Goal: Information Seeking & Learning: Compare options

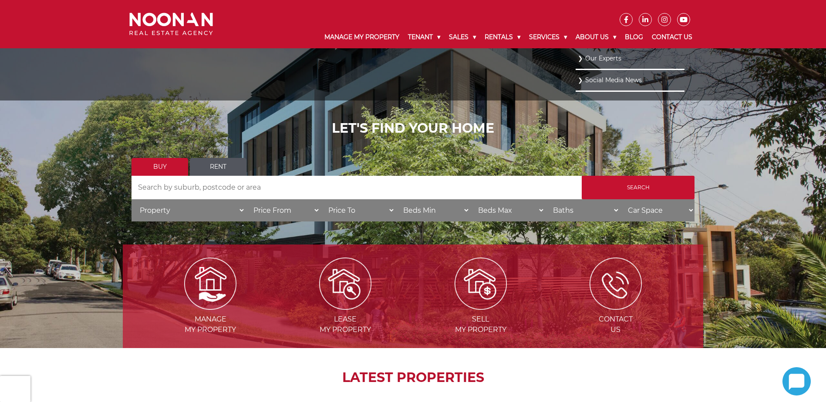
click at [597, 60] on link "Our Experts" at bounding box center [630, 59] width 105 height 12
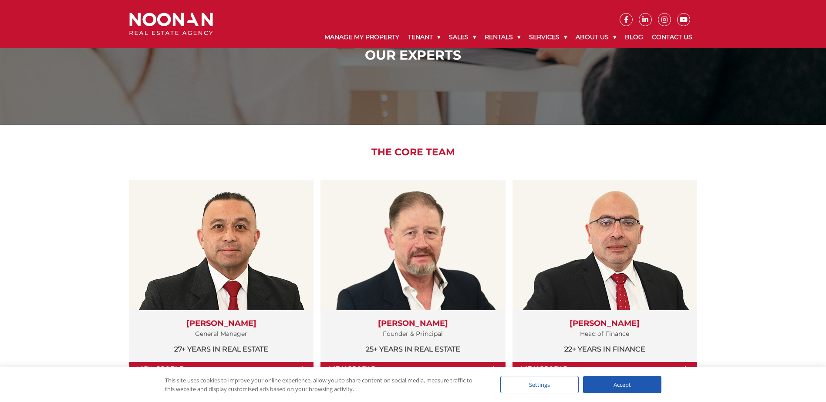
scroll to position [87, 0]
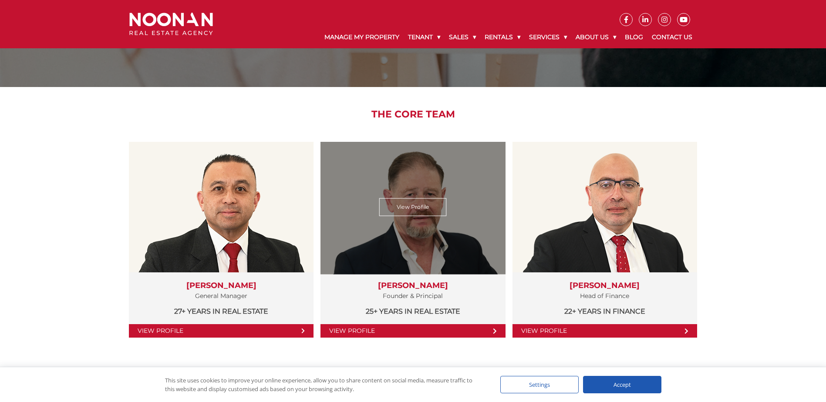
click at [359, 335] on link "View Profile" at bounding box center [412, 330] width 185 height 13
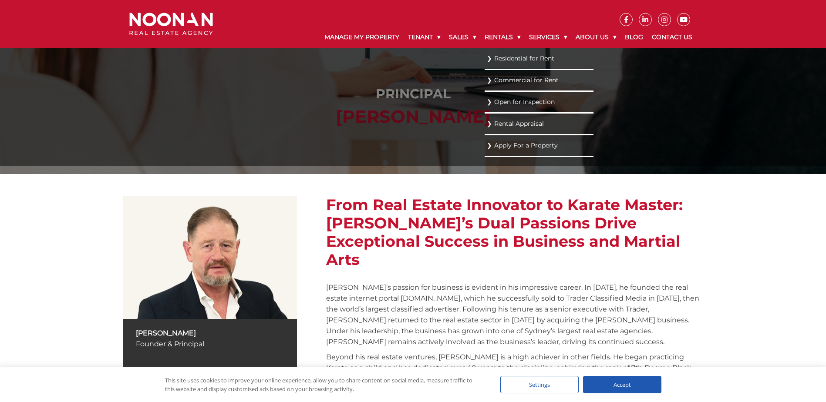
click at [505, 58] on link "Residential for Rent" at bounding box center [539, 59] width 105 height 12
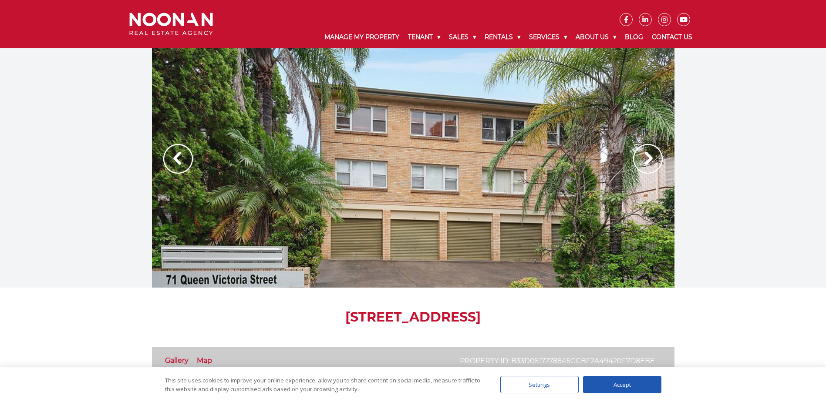
click at [648, 160] on img at bounding box center [648, 159] width 30 height 30
click at [646, 159] on img at bounding box center [648, 159] width 30 height 30
click at [173, 162] on img at bounding box center [178, 159] width 30 height 30
click at [177, 158] on img at bounding box center [178, 159] width 30 height 30
click at [646, 164] on img at bounding box center [648, 159] width 30 height 30
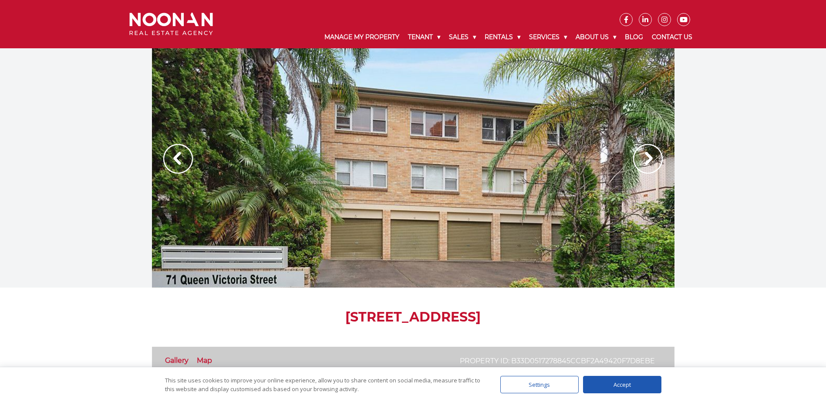
click at [650, 162] on img at bounding box center [648, 159] width 30 height 30
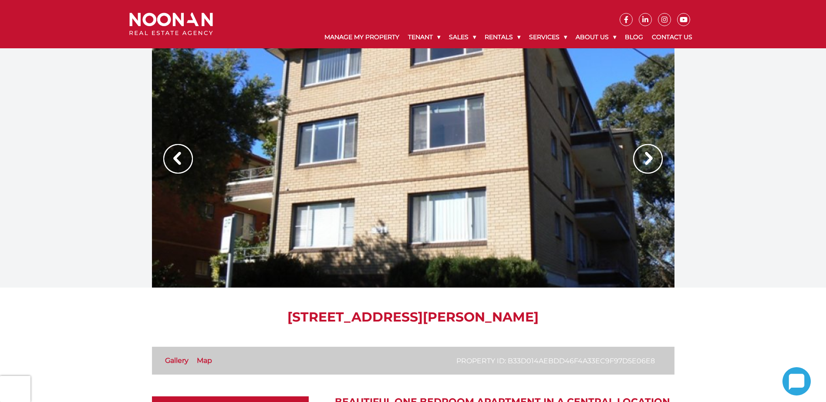
click at [648, 154] on img at bounding box center [648, 159] width 30 height 30
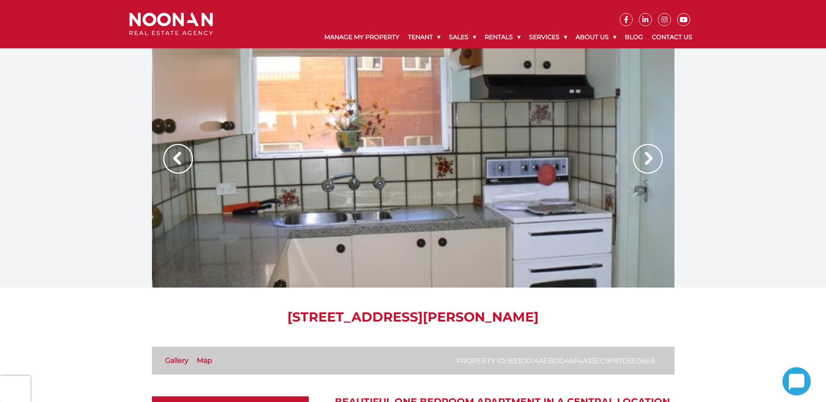
click at [649, 157] on img at bounding box center [648, 159] width 30 height 30
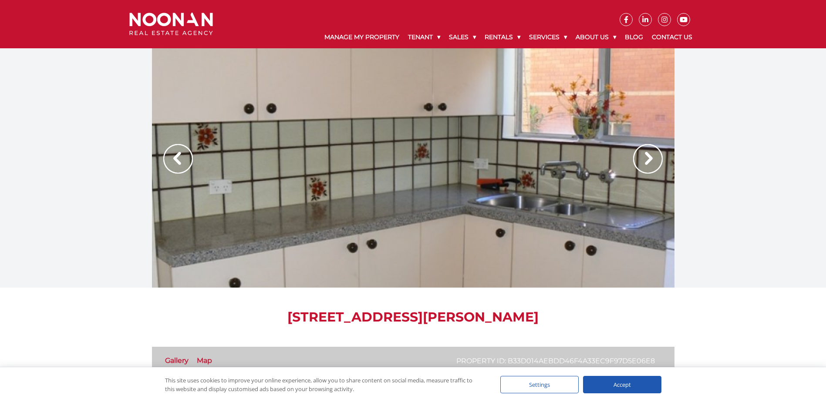
click at [649, 157] on img at bounding box center [648, 159] width 30 height 30
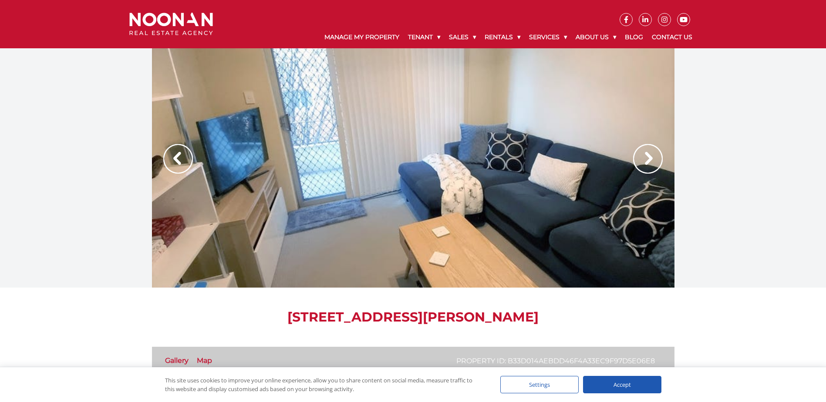
click at [649, 157] on img at bounding box center [648, 159] width 30 height 30
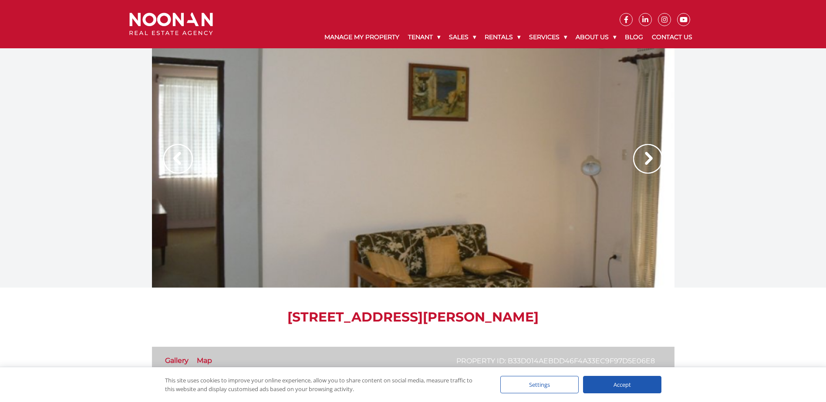
click at [649, 157] on img at bounding box center [648, 159] width 30 height 30
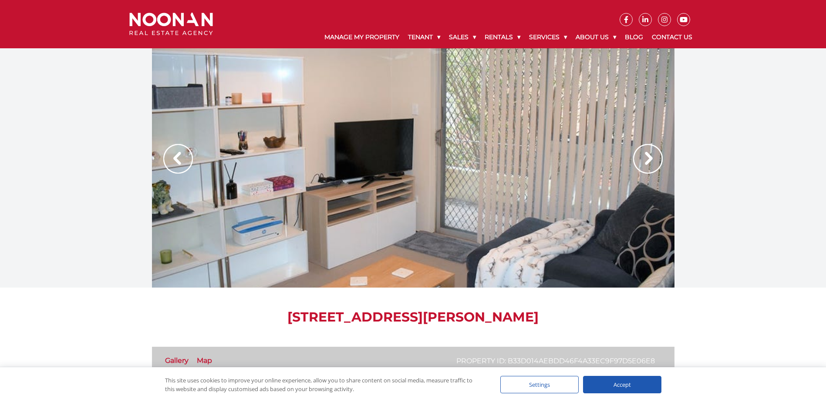
click at [649, 157] on img at bounding box center [648, 159] width 30 height 30
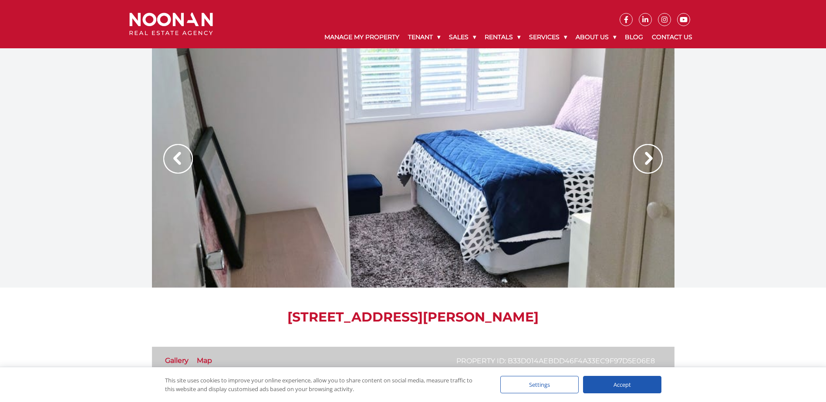
click at [648, 156] on img at bounding box center [648, 159] width 30 height 30
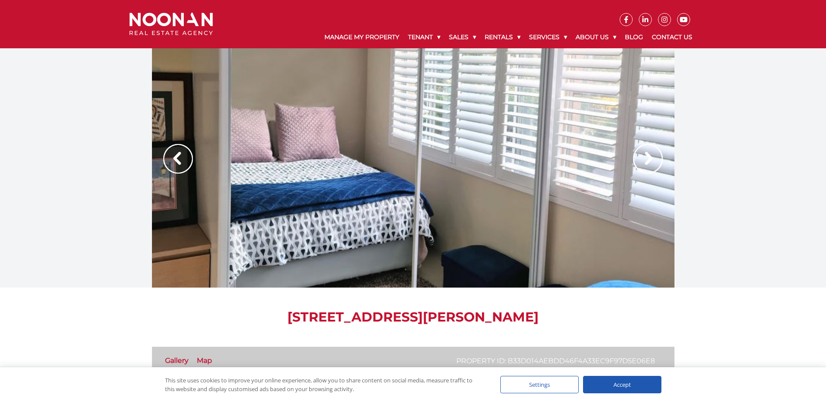
click at [648, 156] on img at bounding box center [648, 159] width 30 height 30
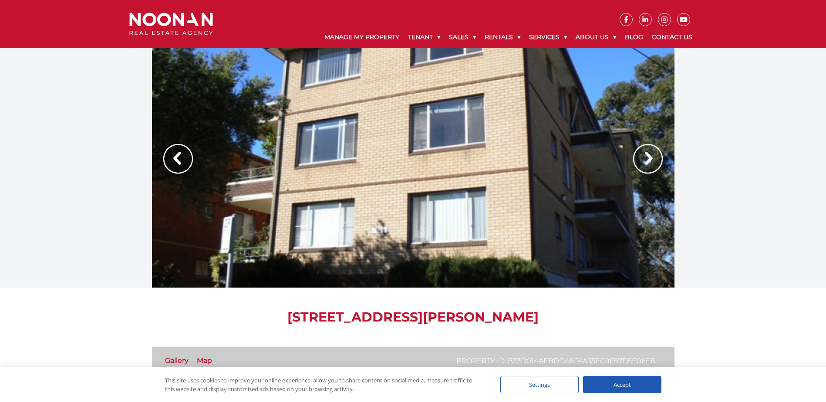
click at [643, 167] on img at bounding box center [648, 159] width 30 height 30
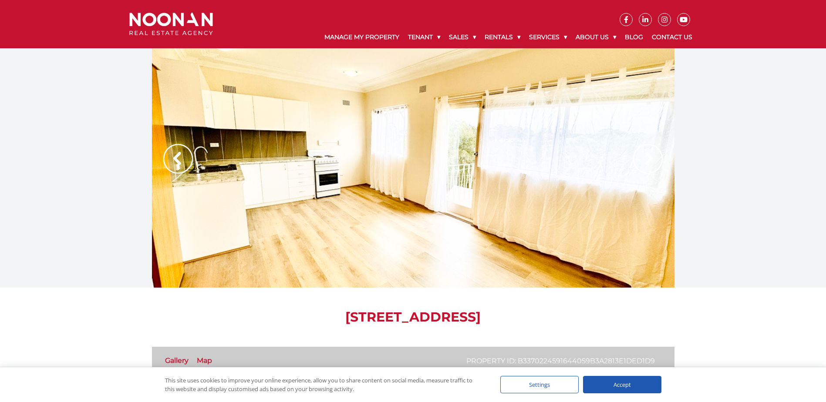
click at [646, 158] on img at bounding box center [648, 159] width 30 height 30
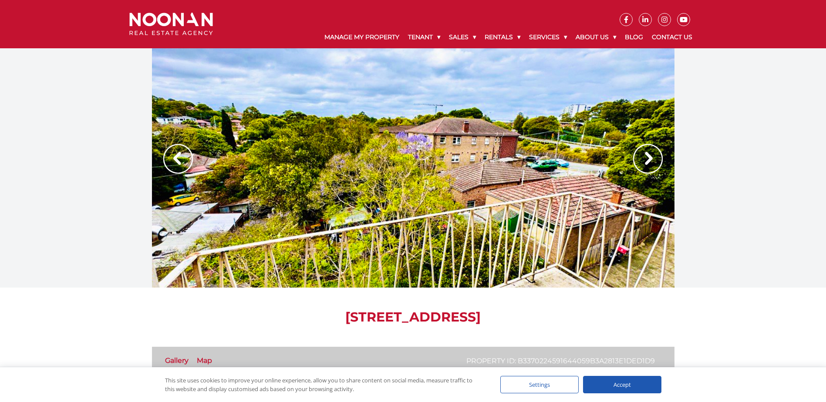
click at [646, 158] on img at bounding box center [648, 159] width 30 height 30
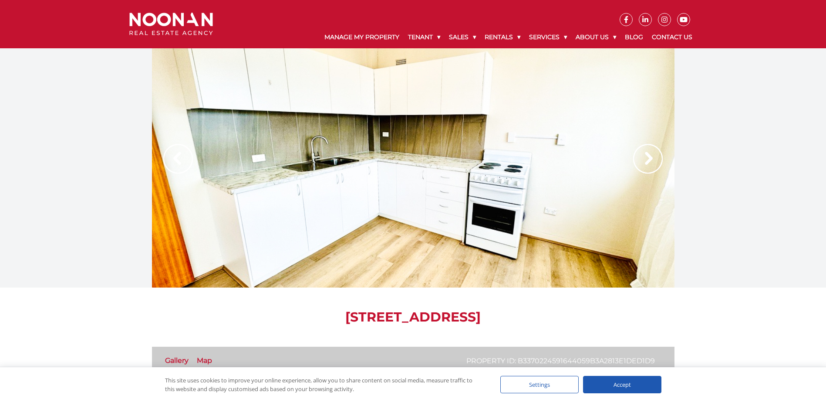
click at [646, 158] on img at bounding box center [648, 159] width 30 height 30
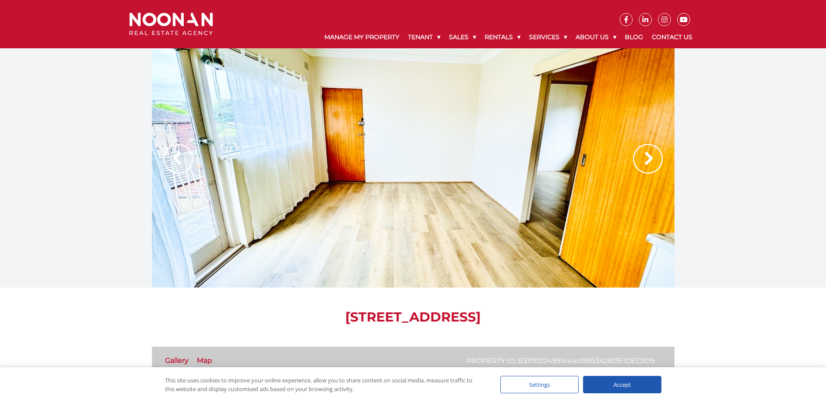
click at [646, 158] on img at bounding box center [648, 159] width 30 height 30
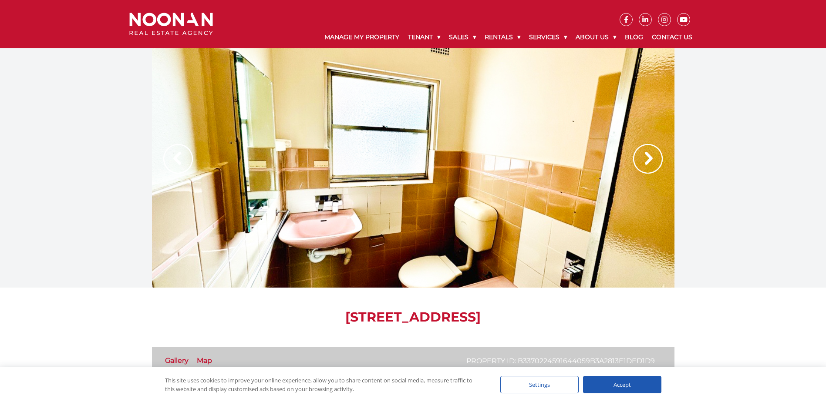
click at [646, 158] on img at bounding box center [648, 159] width 30 height 30
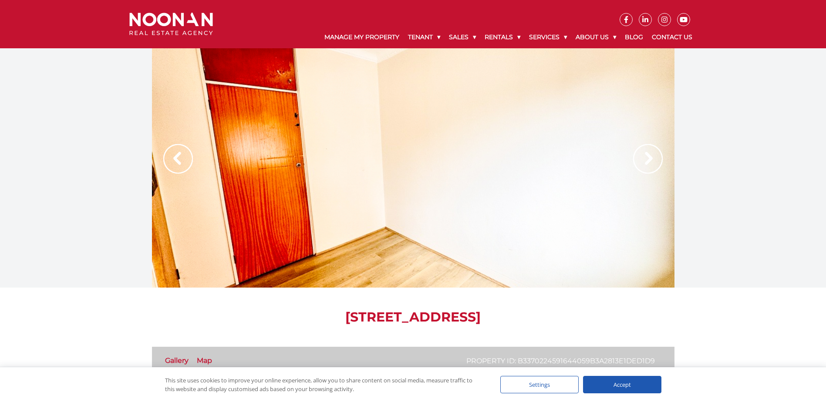
click at [173, 159] on img at bounding box center [178, 159] width 30 height 30
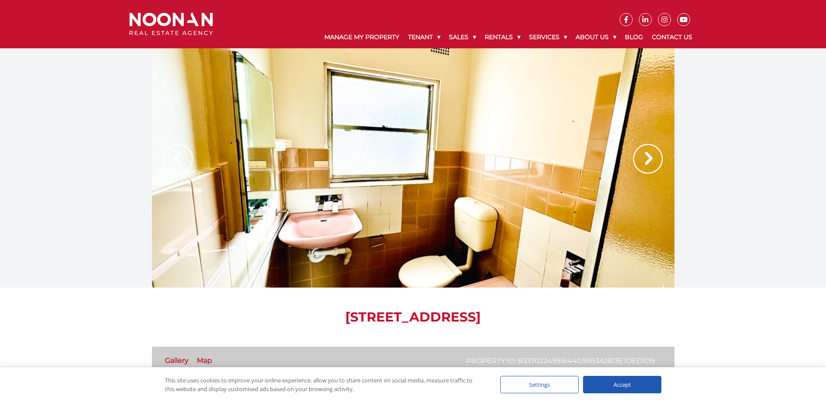
click at [645, 157] on img at bounding box center [648, 159] width 30 height 30
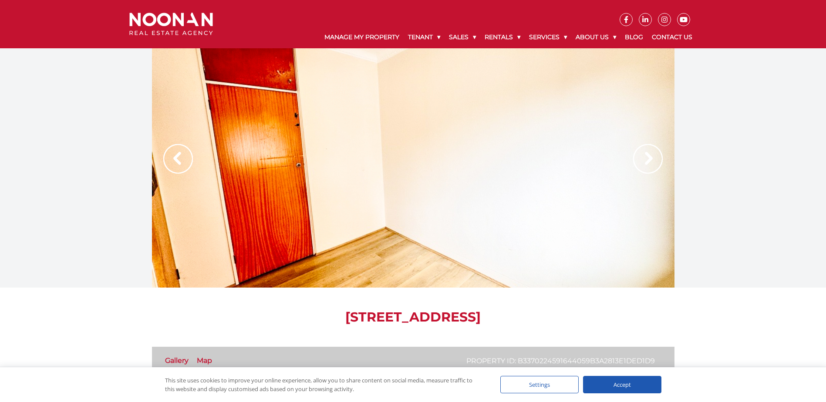
click at [645, 157] on img at bounding box center [648, 159] width 30 height 30
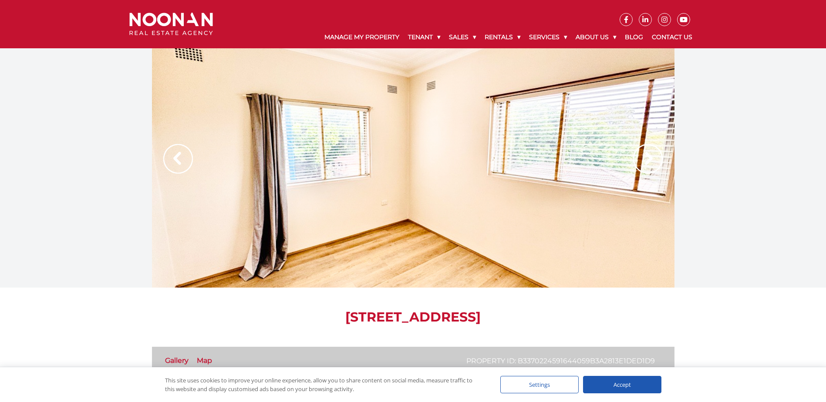
click at [645, 157] on img at bounding box center [648, 159] width 30 height 30
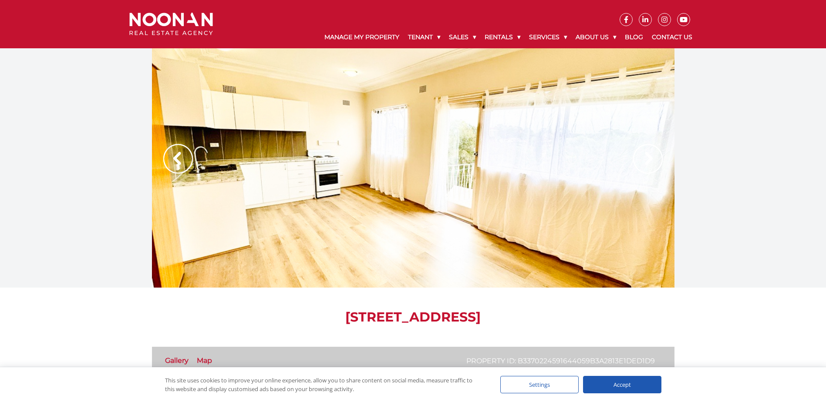
click at [645, 157] on img at bounding box center [648, 159] width 30 height 30
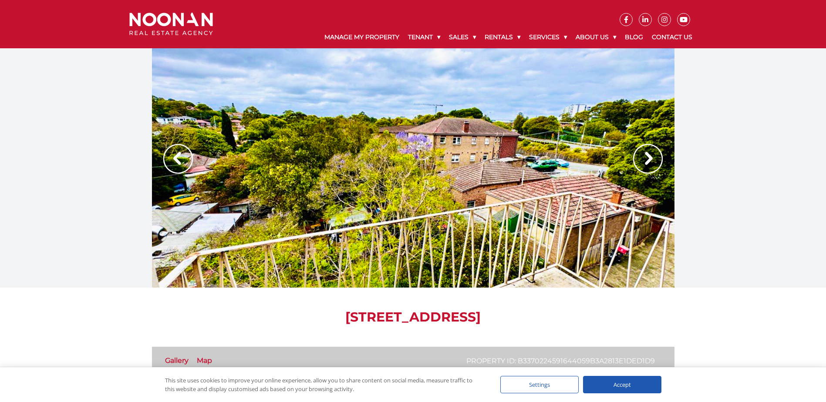
click at [645, 157] on img at bounding box center [648, 159] width 30 height 30
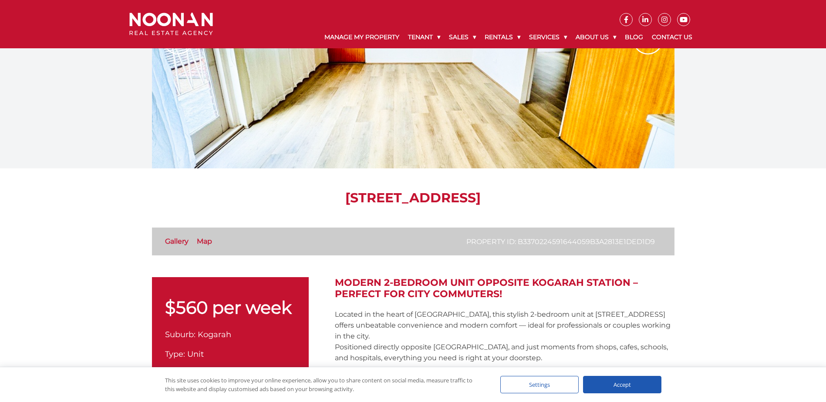
scroll to position [131, 0]
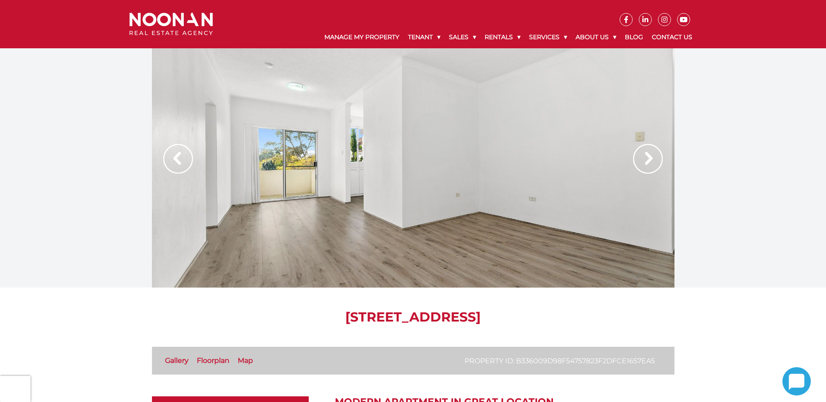
click at [652, 159] on img at bounding box center [648, 159] width 30 height 30
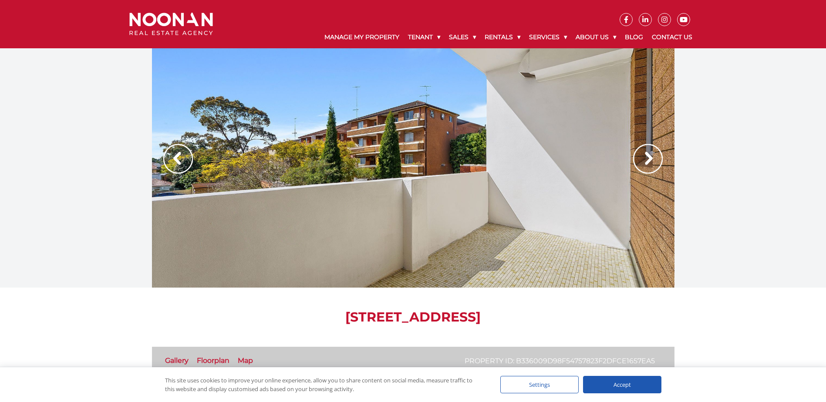
click at [652, 159] on img at bounding box center [648, 159] width 30 height 30
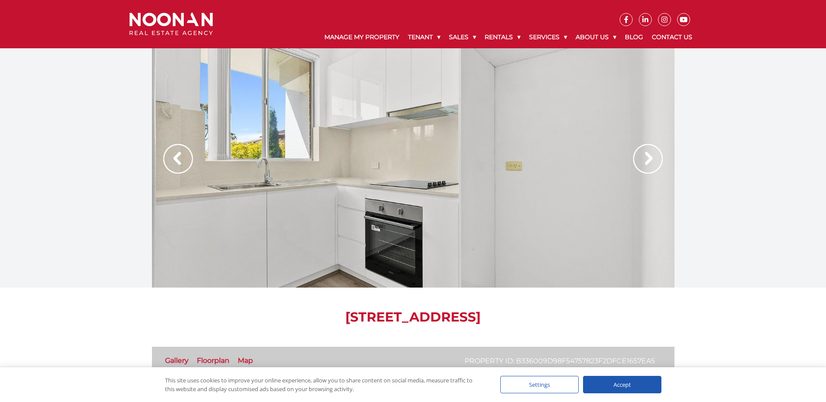
click at [652, 159] on img at bounding box center [648, 159] width 30 height 30
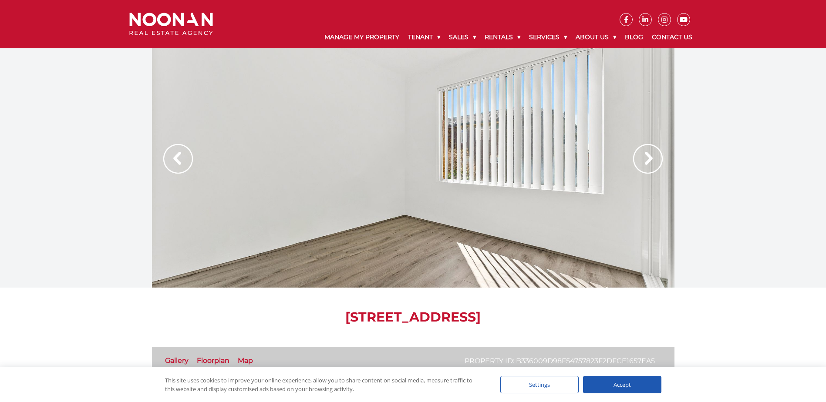
click at [652, 159] on img at bounding box center [648, 159] width 30 height 30
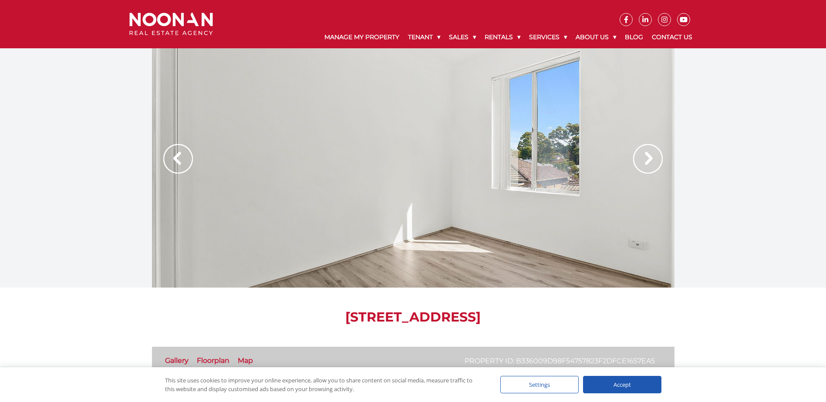
click at [652, 159] on img at bounding box center [648, 159] width 30 height 30
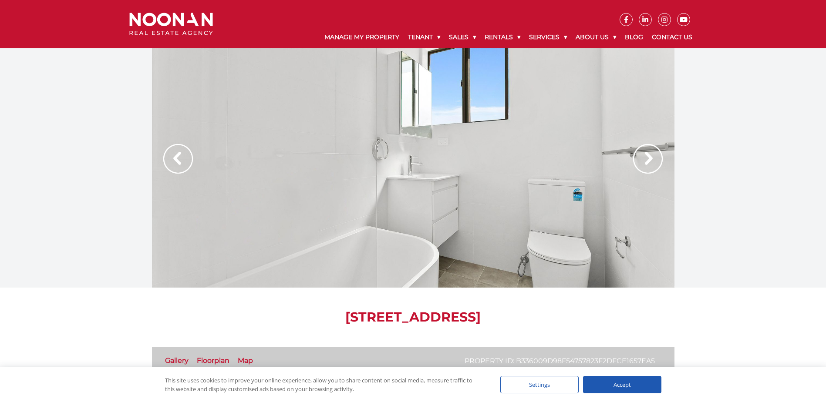
click at [652, 159] on img at bounding box center [648, 159] width 30 height 30
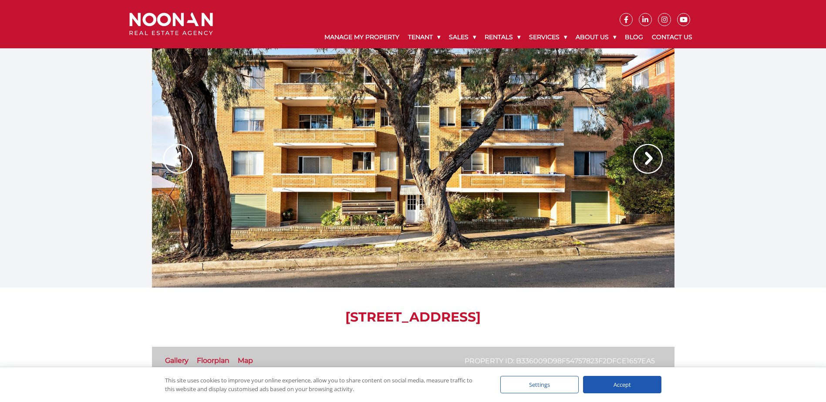
click at [652, 159] on img at bounding box center [648, 159] width 30 height 30
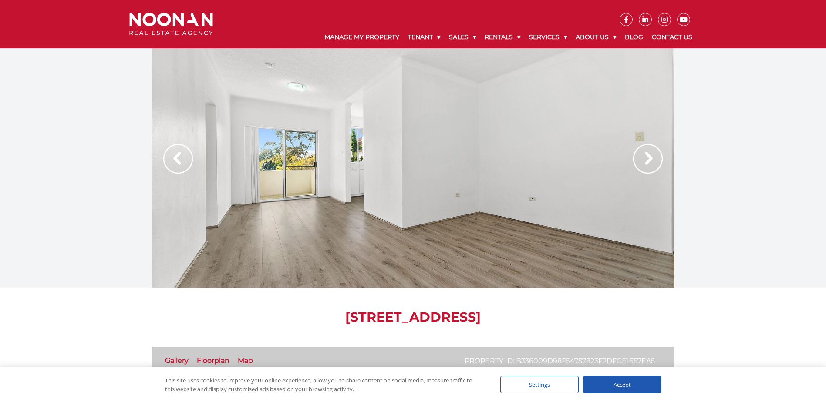
click at [167, 162] on img at bounding box center [178, 159] width 30 height 30
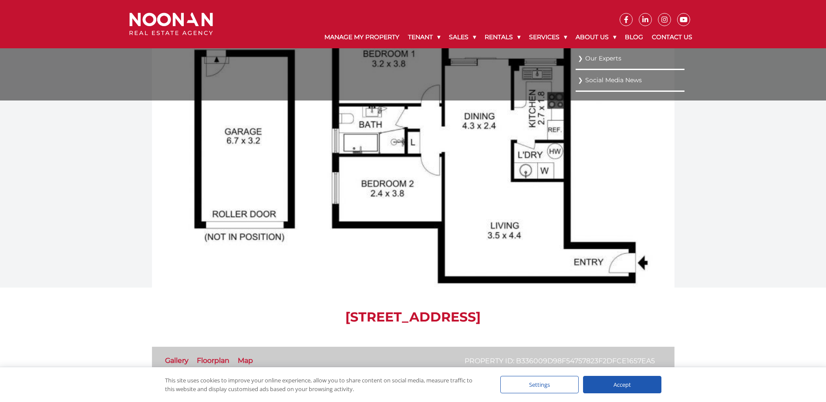
click at [594, 60] on link "Our Experts" at bounding box center [630, 59] width 105 height 12
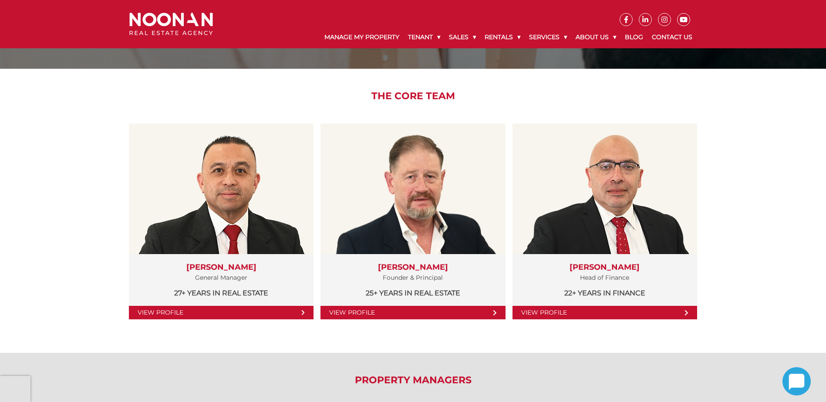
scroll to position [174, 0]
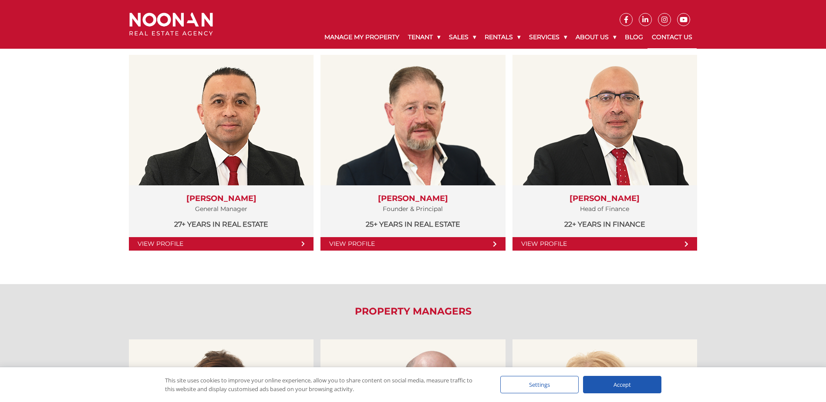
click at [662, 38] on link "Contact Us" at bounding box center [672, 37] width 49 height 23
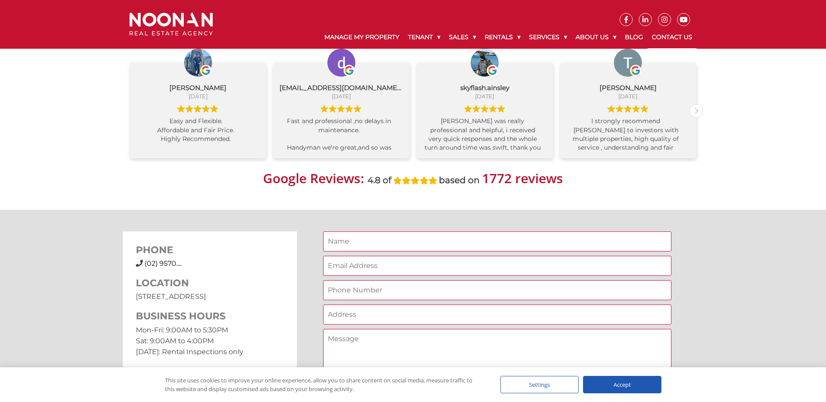
scroll to position [697, 0]
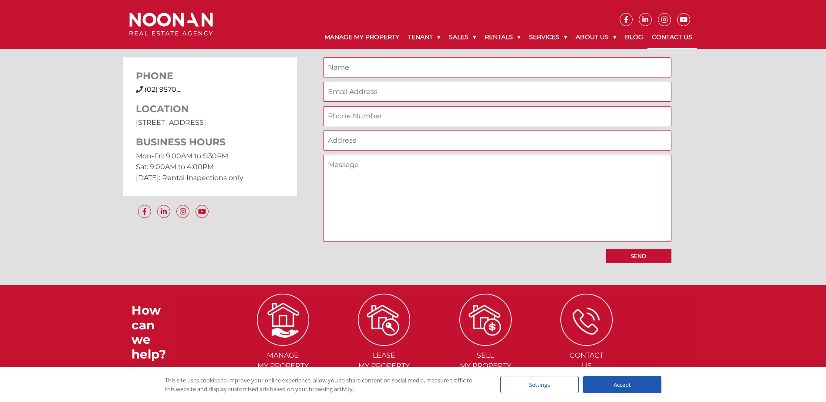
click at [156, 86] on span "(02) 9570...." at bounding box center [163, 89] width 37 height 8
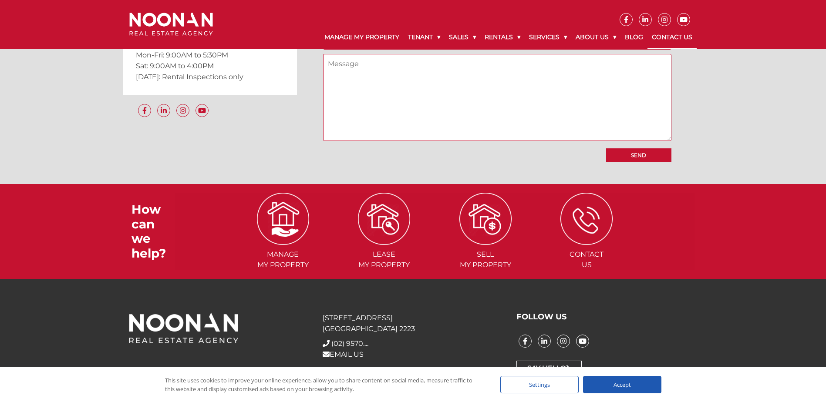
scroll to position [805, 0]
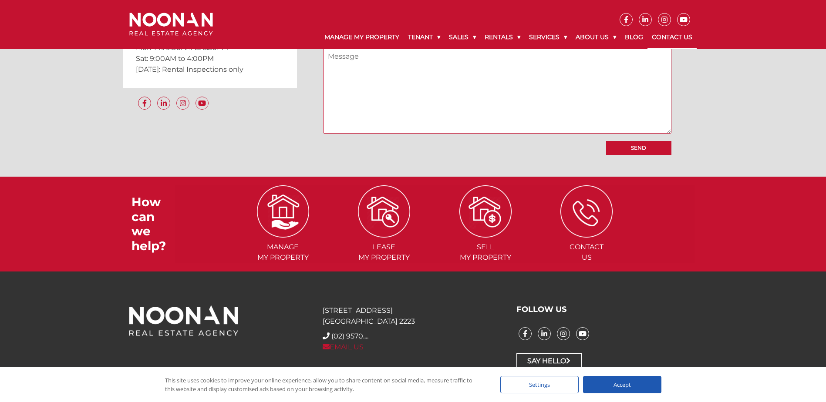
click at [340, 347] on link "EMAIL US" at bounding box center [343, 347] width 41 height 8
